Goal: Task Accomplishment & Management: Use online tool/utility

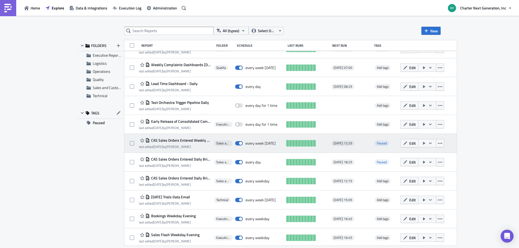
scroll to position [202, 0]
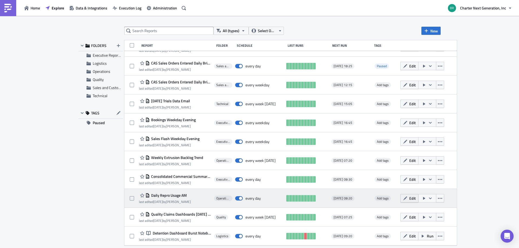
click at [416, 197] on span "Edit" at bounding box center [412, 199] width 6 height 6
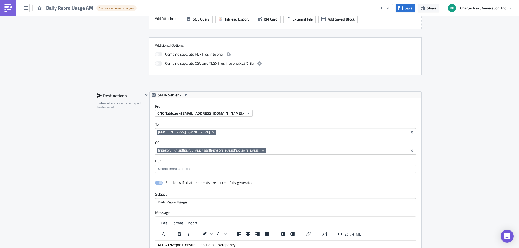
scroll to position [351, 0]
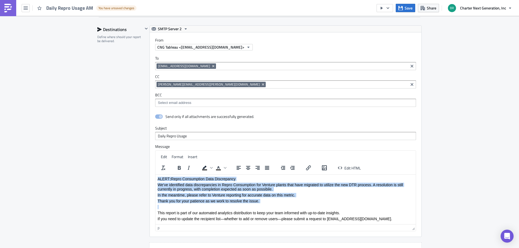
drag, startPoint x: 158, startPoint y: 211, endPoint x: 300, endPoint y: 337, distance: 190.1
click at [155, 175] on html "ALERT : Repro Consumption Data Discrepancy We’ve identified data discrepancies …" at bounding box center [285, 216] width 260 height 82
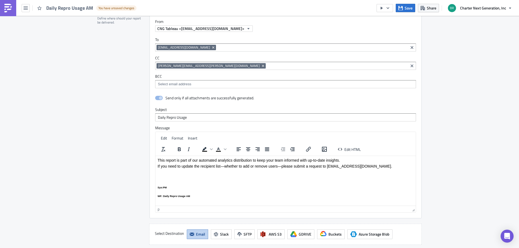
scroll to position [378, 0]
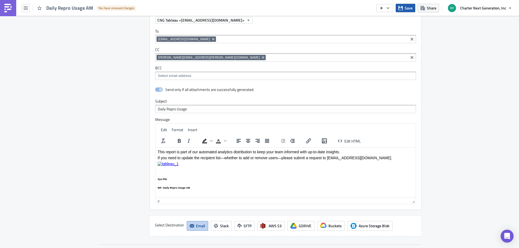
click at [404, 6] on button "Save" at bounding box center [405, 8] width 19 height 8
click at [26, 6] on icon "button" at bounding box center [26, 8] width 4 height 4
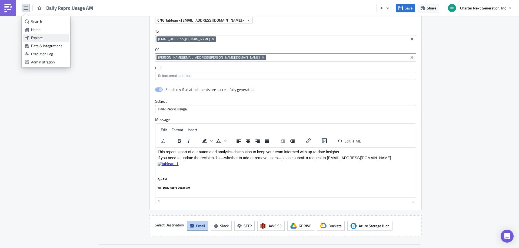
click at [39, 39] on div "Explore" at bounding box center [49, 37] width 36 height 5
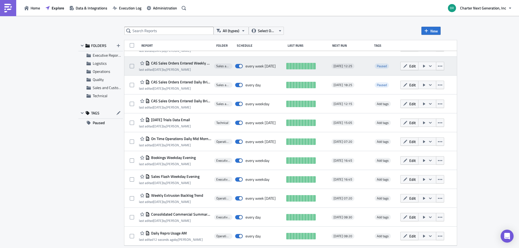
scroll to position [210, 0]
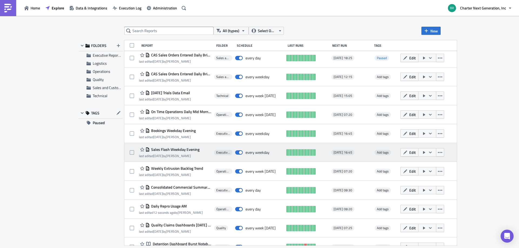
click at [182, 150] on span "Sales Flash Weekday Evening" at bounding box center [175, 149] width 50 height 5
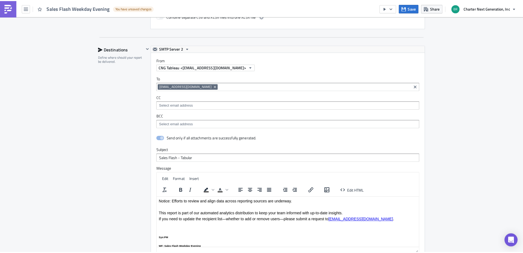
scroll to position [351, 0]
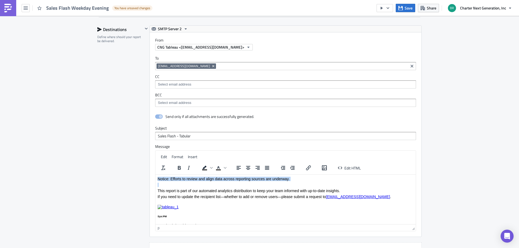
drag, startPoint x: 158, startPoint y: 190, endPoint x: 308, endPoint y: 346, distance: 216.1
click at [155, 175] on html "Notice: Efforts to review and align data across reporting sources are underway.…" at bounding box center [285, 207] width 260 height 64
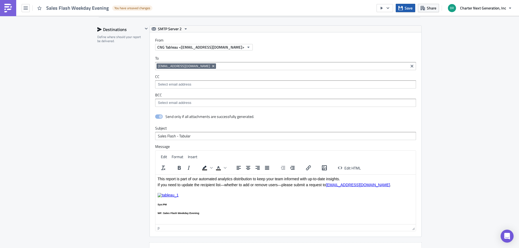
click at [407, 5] on button "Save" at bounding box center [405, 8] width 19 height 8
